Goal: Task Accomplishment & Management: Use online tool/utility

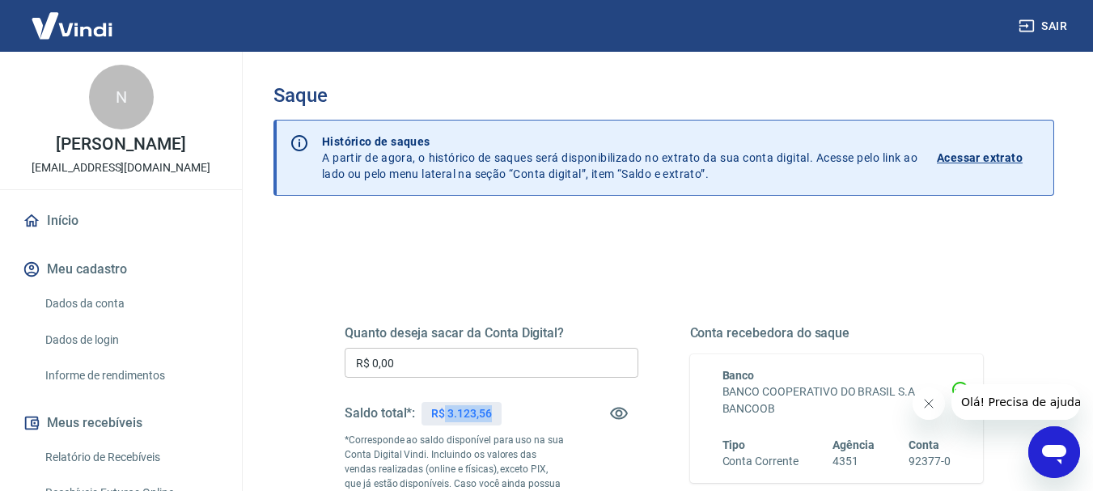
drag, startPoint x: 443, startPoint y: 410, endPoint x: 507, endPoint y: 415, distance: 64.1
click at [507, 415] on div "Saldo total*: R$ 3.123,56" at bounding box center [492, 413] width 294 height 39
copy p "3.123,56"
click at [481, 367] on input "R$ 0,00" at bounding box center [492, 363] width 294 height 30
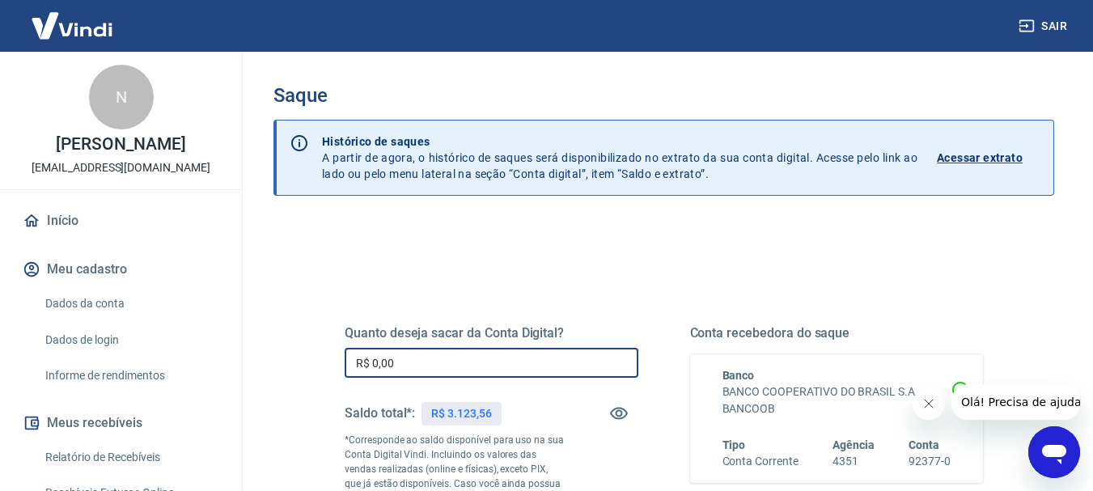
click at [481, 367] on input "R$ 0,00" at bounding box center [492, 363] width 294 height 30
paste input "3.123,56"
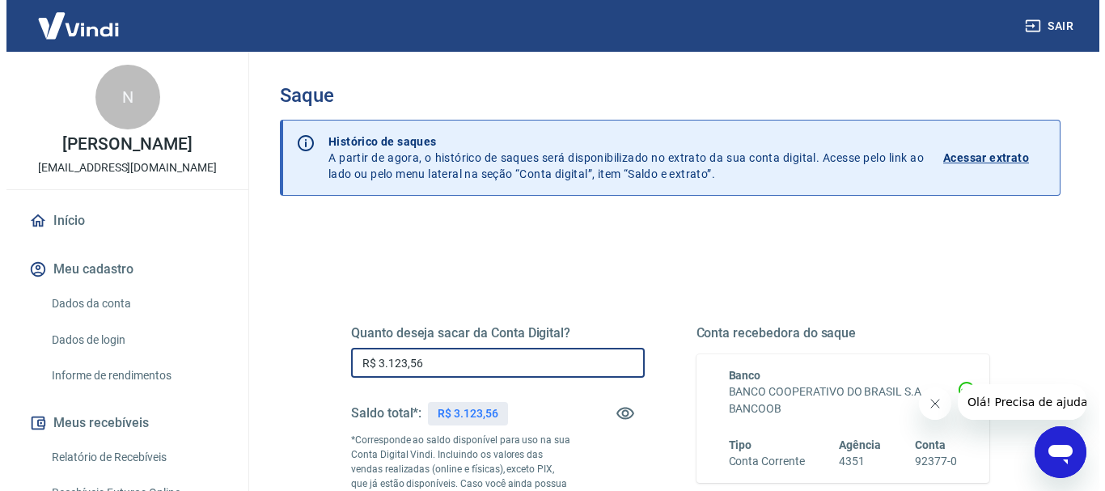
scroll to position [243, 0]
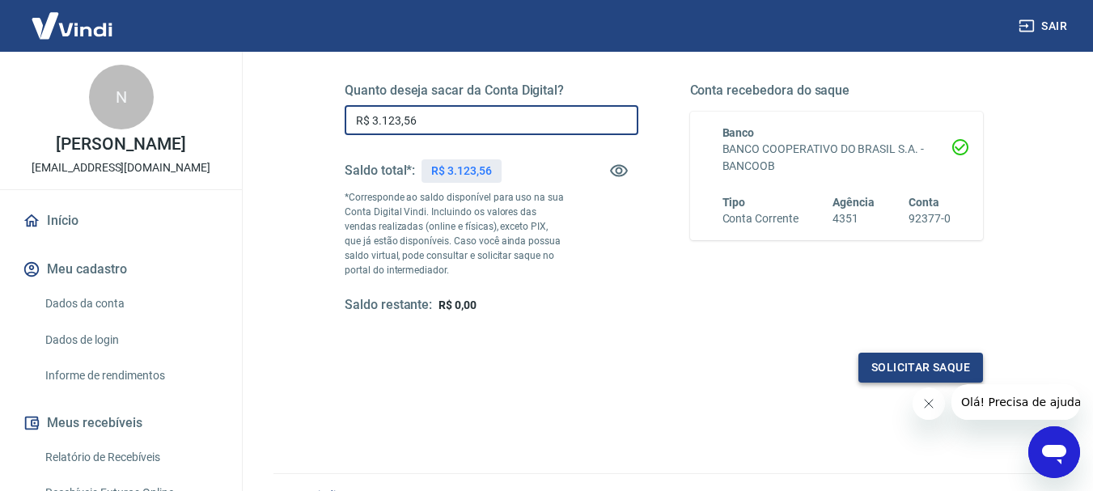
type input "R$ 3.123,56"
click at [969, 361] on button "Solicitar saque" at bounding box center [920, 368] width 125 height 30
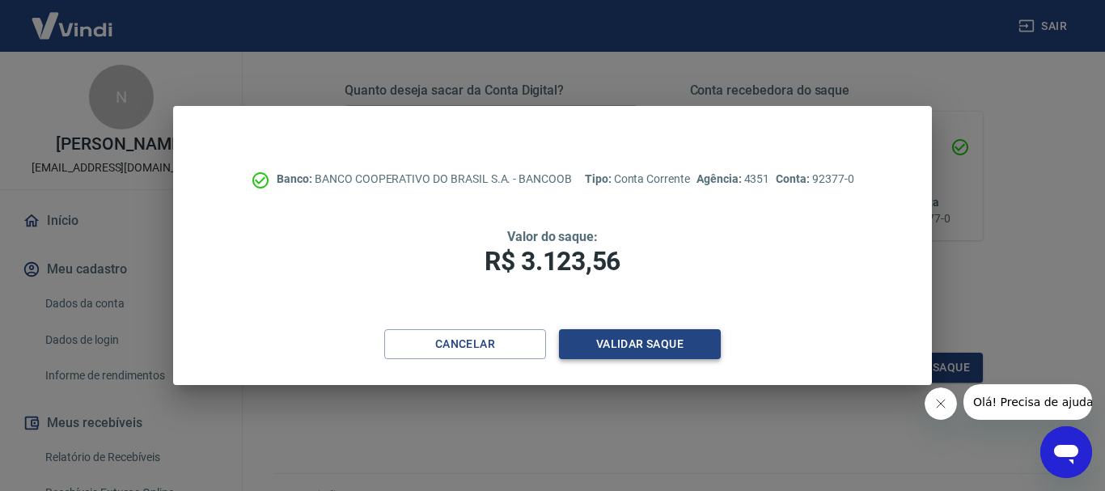
click at [604, 343] on button "Validar saque" at bounding box center [640, 344] width 162 height 30
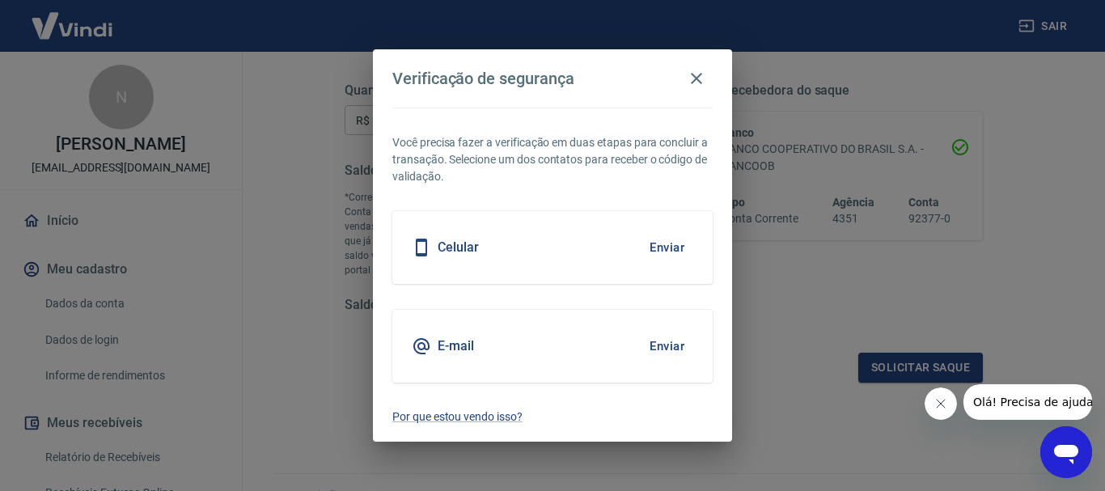
click at [670, 348] on button "Enviar" at bounding box center [667, 346] width 53 height 34
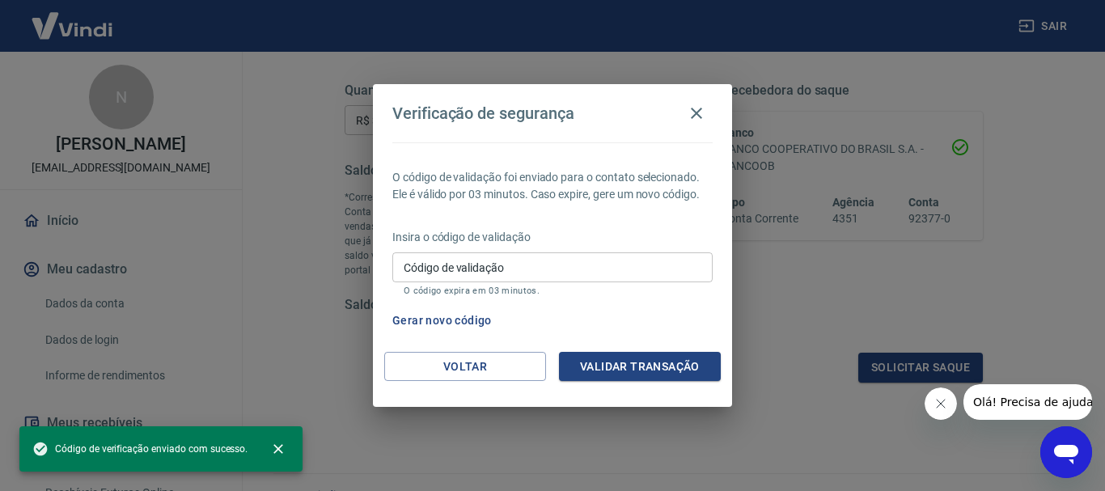
click at [460, 266] on input "Código de validação" at bounding box center [552, 267] width 320 height 30
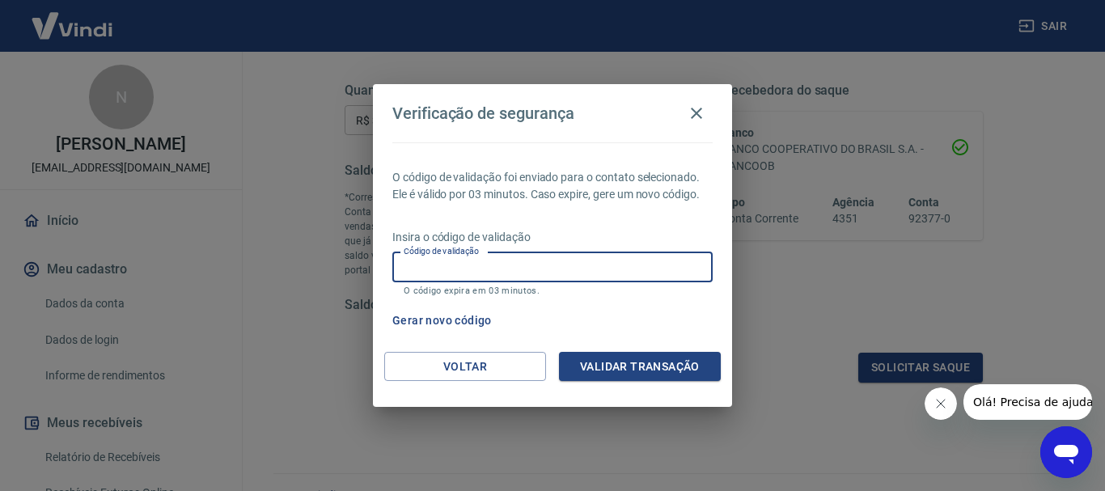
paste input "517281"
type input "517281"
click at [650, 372] on button "Validar transação" at bounding box center [640, 367] width 162 height 30
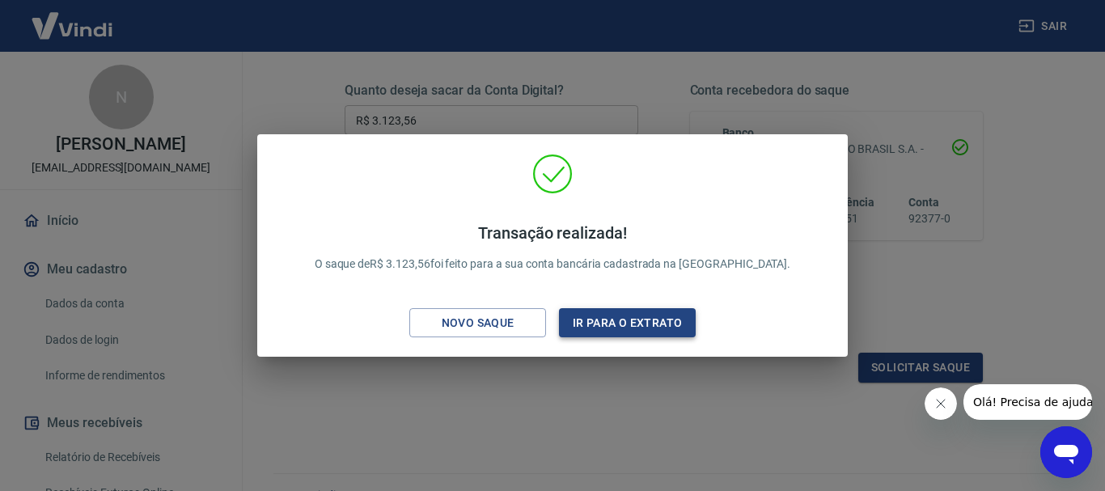
click at [646, 328] on button "Ir para o extrato" at bounding box center [627, 323] width 137 height 30
